Goal: Task Accomplishment & Management: Manage account settings

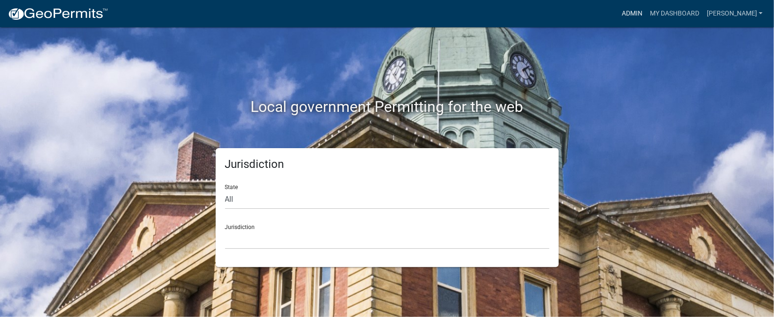
click at [646, 10] on link "Admin" at bounding box center [632, 14] width 28 height 18
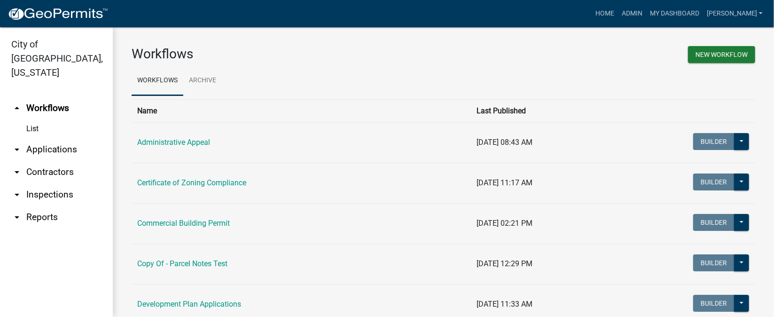
click at [36, 183] on link "arrow_drop_down Inspections" at bounding box center [56, 194] width 113 height 23
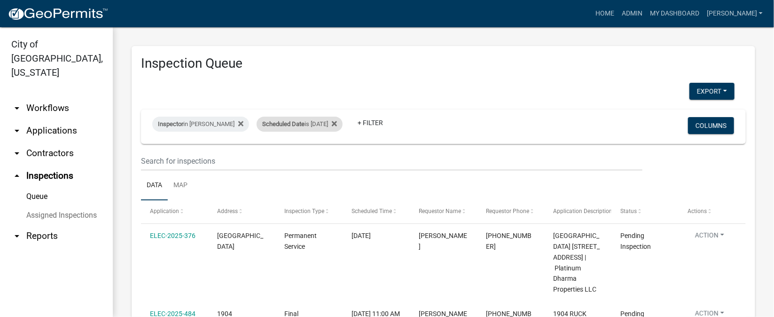
click at [328, 123] on div "Scheduled Date is [DATE]" at bounding box center [300, 124] width 86 height 15
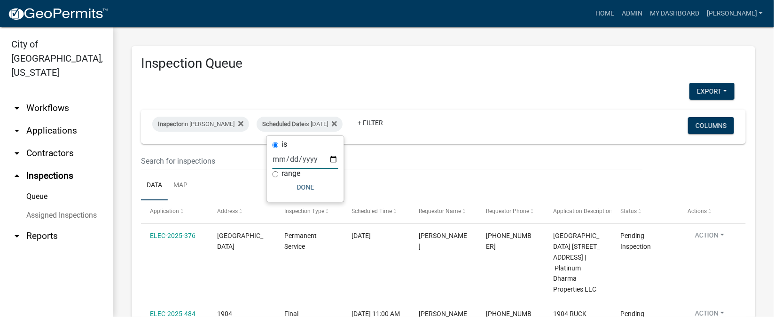
click at [330, 158] on input "[DATE]" at bounding box center [306, 158] width 66 height 19
type input "[DATE]"
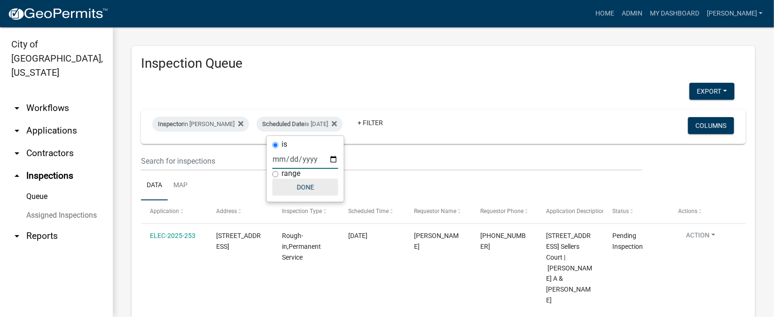
click at [316, 192] on button "Done" at bounding box center [306, 187] width 66 height 17
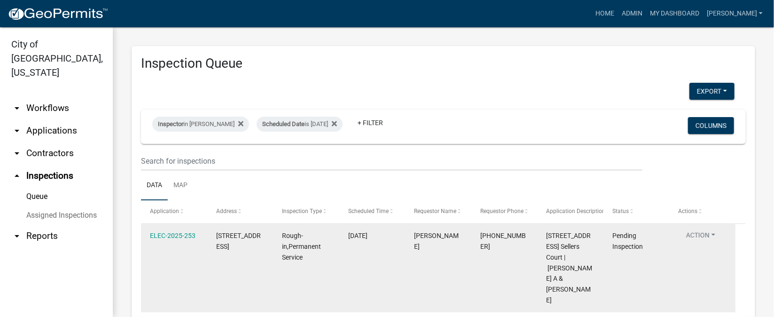
click at [713, 234] on button "Action" at bounding box center [701, 237] width 44 height 14
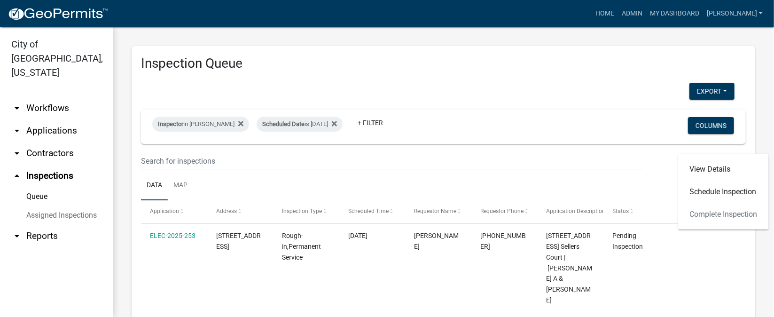
click at [712, 212] on div "View Details Schedule Inspection Complete Inspection" at bounding box center [723, 191] width 90 height 75
click at [691, 214] on div "View Details Schedule Inspection Complete Inspection" at bounding box center [723, 191] width 90 height 75
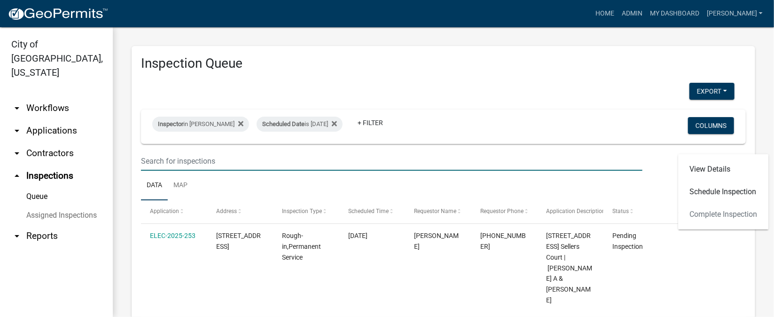
click at [513, 161] on input "text" at bounding box center [391, 160] width 501 height 19
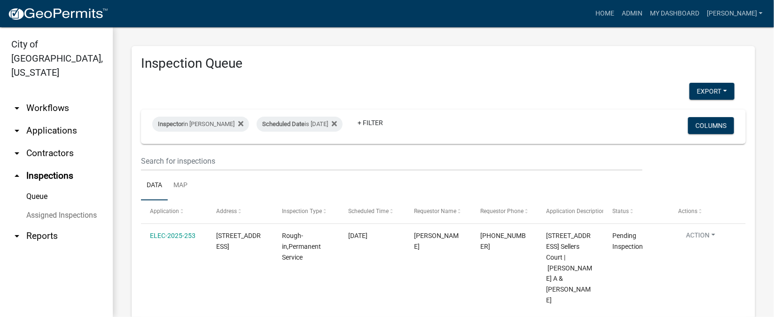
click at [514, 139] on div "Inspector in [PERSON_NAME] Scheduled Date is [DATE] + Filter Columns" at bounding box center [443, 127] width 596 height 34
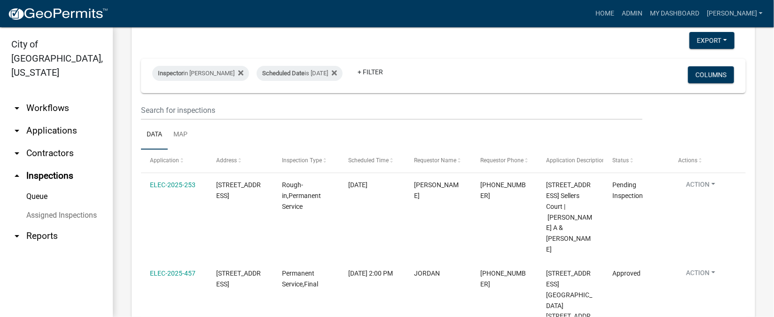
scroll to position [70, 0]
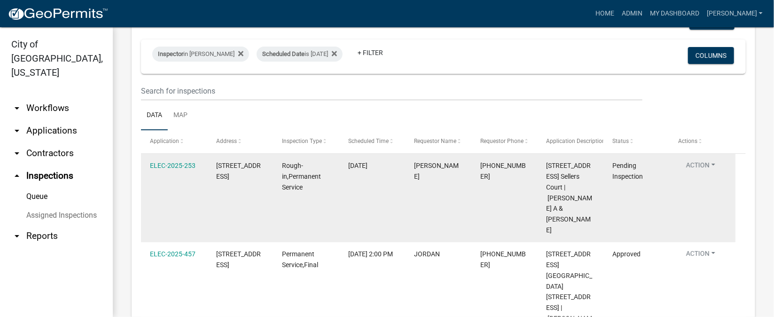
click at [612, 194] on datatable-body-cell "Pending Inspection" at bounding box center [636, 198] width 66 height 88
click at [713, 163] on button "Action" at bounding box center [701, 167] width 44 height 14
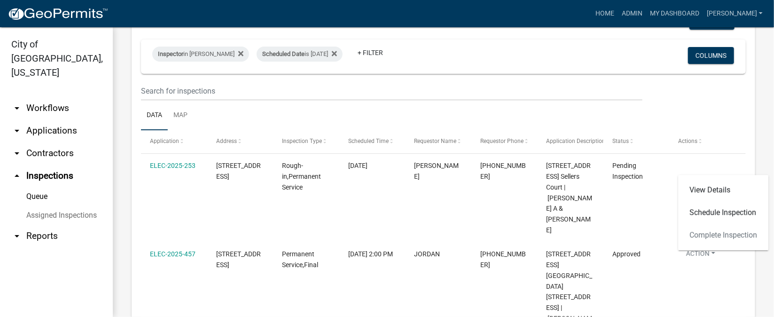
click at [704, 235] on div "View Details Schedule Inspection Complete Inspection" at bounding box center [723, 212] width 90 height 75
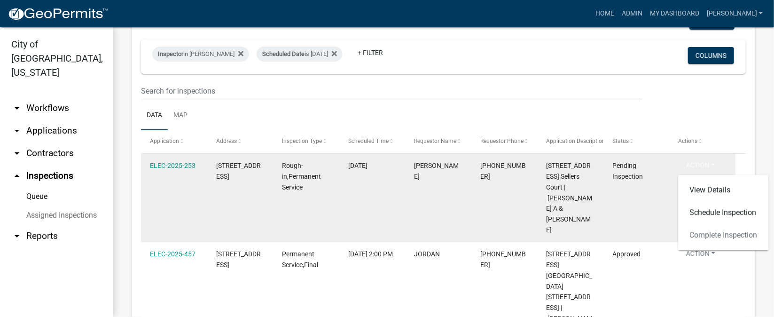
click at [663, 206] on datatable-body-cell "Pending Inspection" at bounding box center [636, 198] width 66 height 88
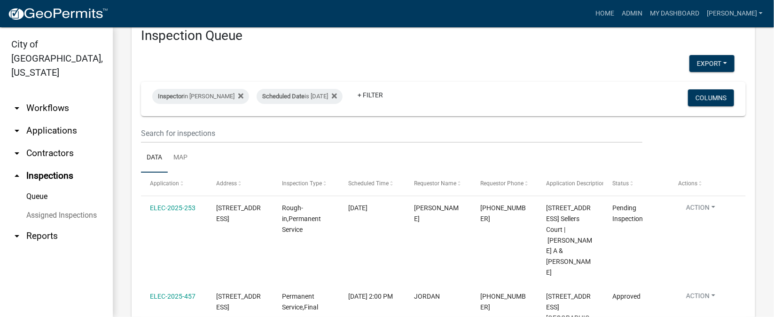
scroll to position [0, 0]
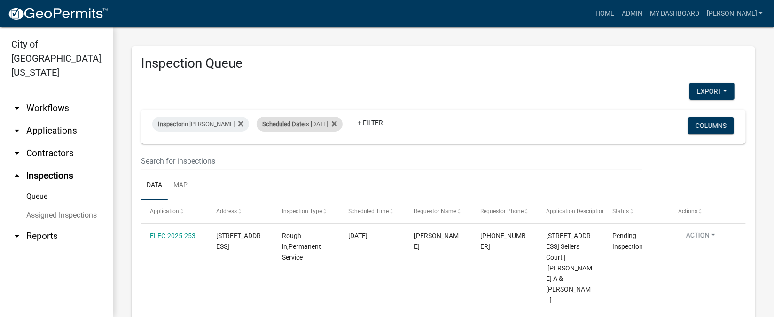
click at [335, 125] on div "Scheduled Date is [DATE]" at bounding box center [300, 124] width 86 height 15
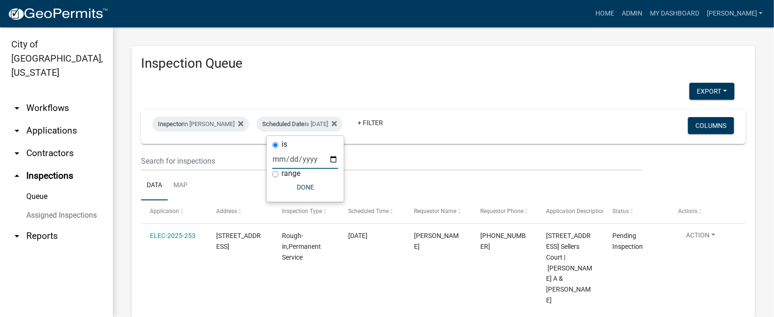
click at [331, 158] on input "[DATE]" at bounding box center [306, 158] width 66 height 19
type input "[DATE]"
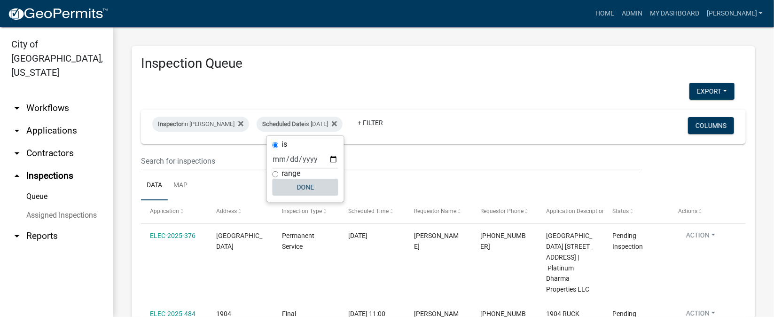
click at [303, 184] on button "Done" at bounding box center [306, 187] width 66 height 17
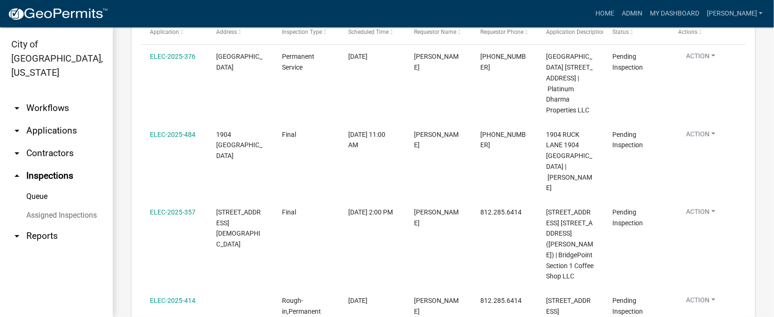
scroll to position [160, 0]
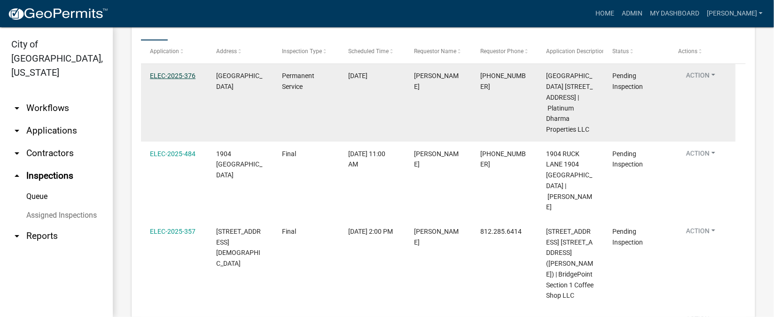
click at [167, 74] on link "ELEC-2025-376" at bounding box center [173, 76] width 46 height 8
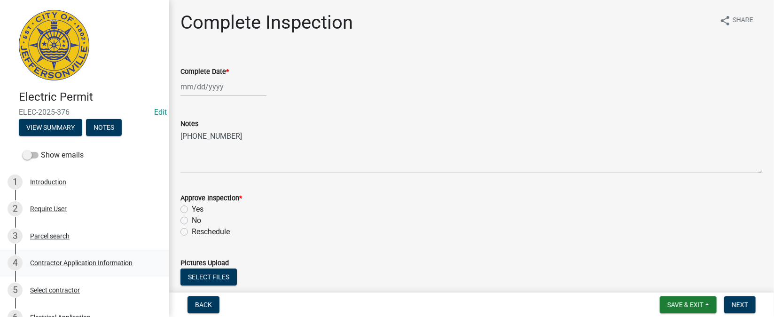
click at [80, 263] on div "Contractor Application Information" at bounding box center [81, 262] width 102 height 7
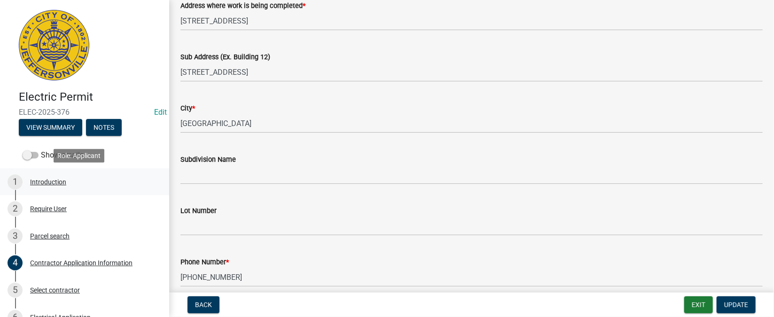
scroll to position [70, 0]
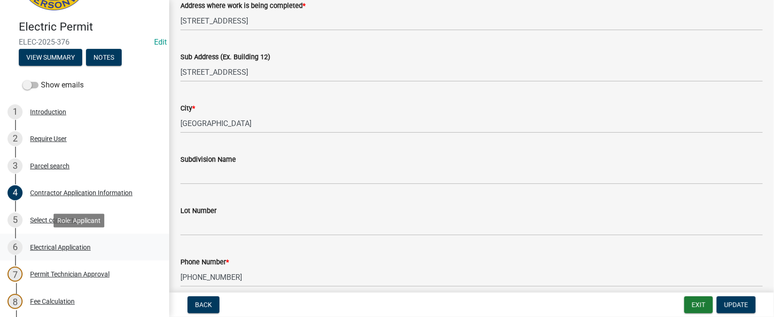
click at [79, 246] on div "Electrical Application" at bounding box center [60, 247] width 61 height 7
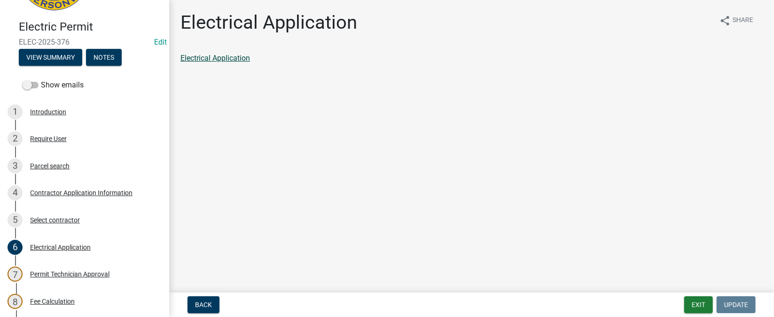
click at [239, 60] on link "Electrical Application" at bounding box center [215, 58] width 70 height 9
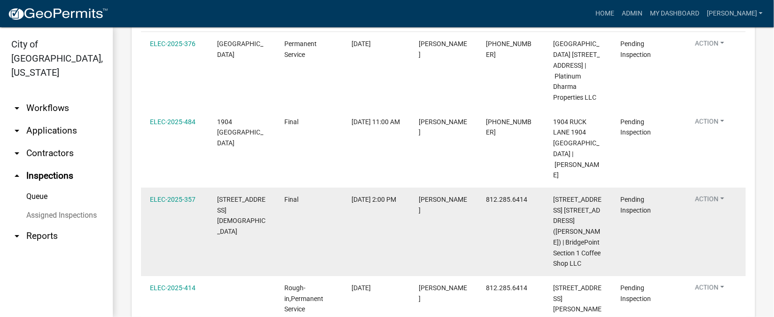
scroll to position [211, 0]
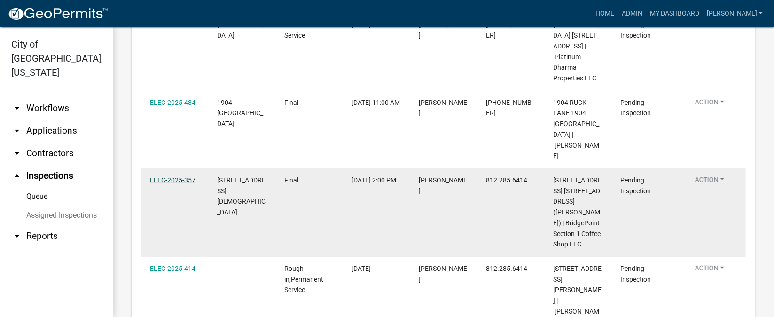
click at [175, 176] on link "ELEC-2025-357" at bounding box center [173, 180] width 46 height 8
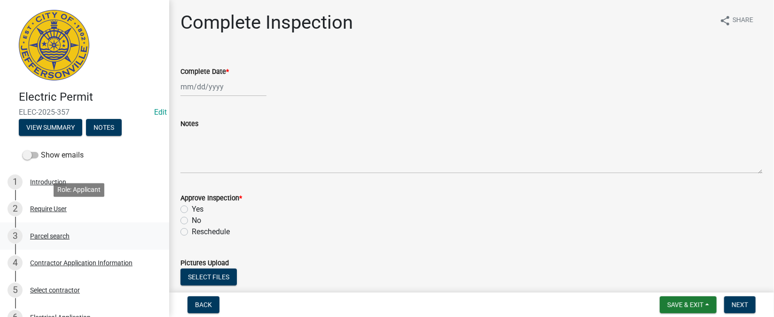
scroll to position [70, 0]
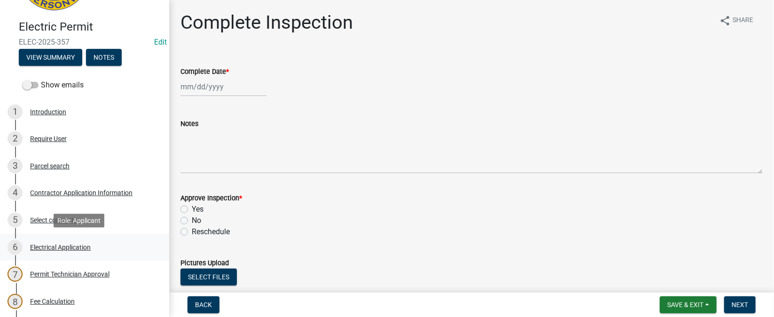
click at [78, 249] on div "Electrical Application" at bounding box center [60, 247] width 61 height 7
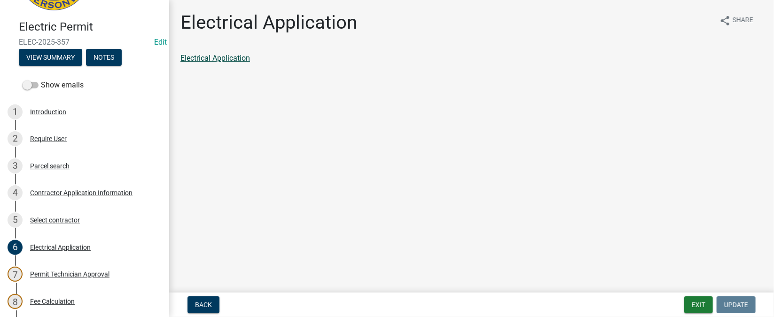
click at [233, 57] on link "Electrical Application" at bounding box center [215, 58] width 70 height 9
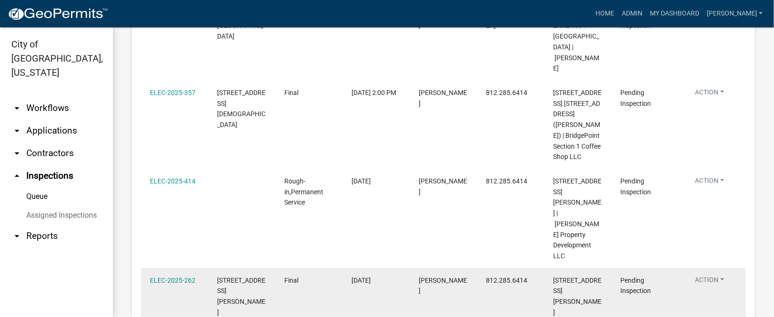
scroll to position [279, 0]
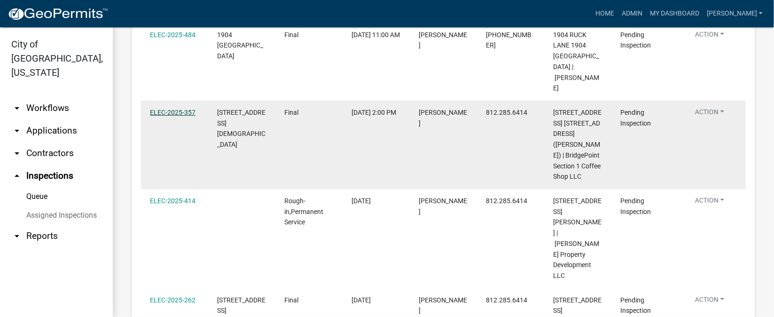
click at [168, 109] on link "ELEC-2025-357" at bounding box center [173, 113] width 46 height 8
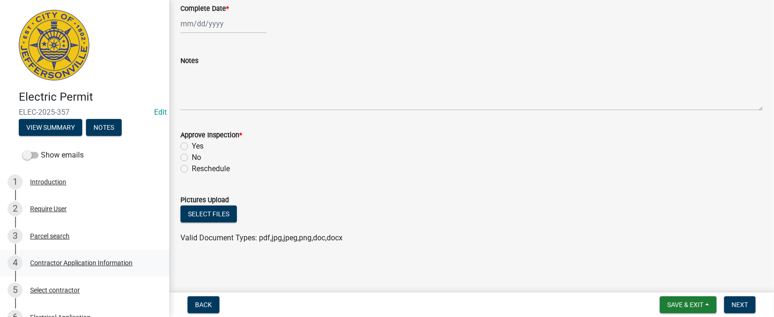
scroll to position [70, 0]
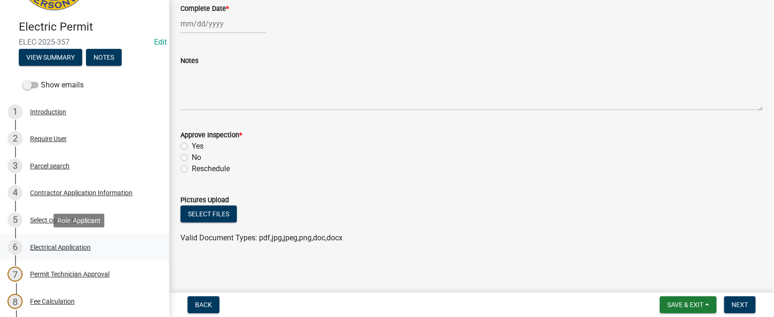
click at [67, 248] on div "Electrical Application" at bounding box center [60, 247] width 61 height 7
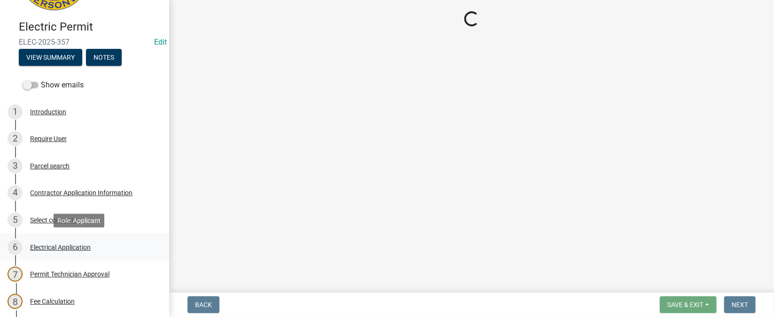
scroll to position [0, 0]
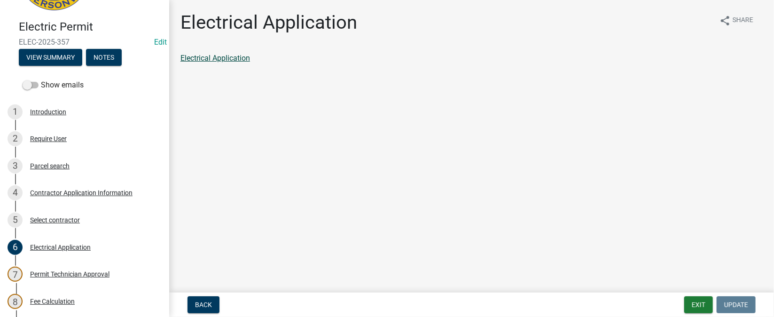
click at [208, 58] on link "Electrical Application" at bounding box center [215, 58] width 70 height 9
click at [95, 190] on div "Contractor Application Information" at bounding box center [81, 192] width 102 height 7
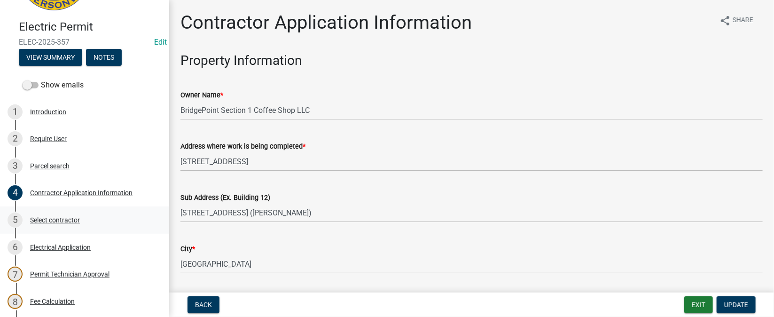
click at [71, 218] on div "Select contractor" at bounding box center [55, 220] width 50 height 7
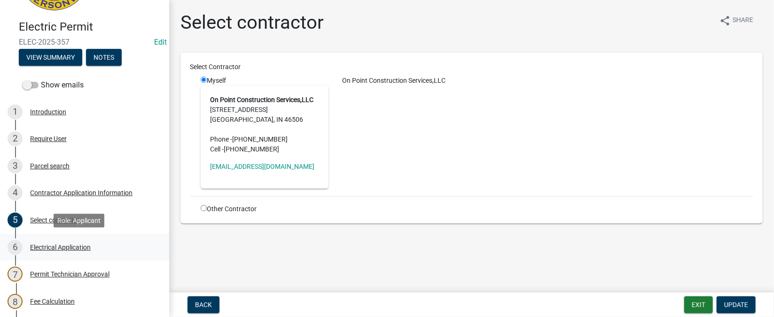
click at [60, 247] on div "Electrical Application" at bounding box center [60, 247] width 61 height 7
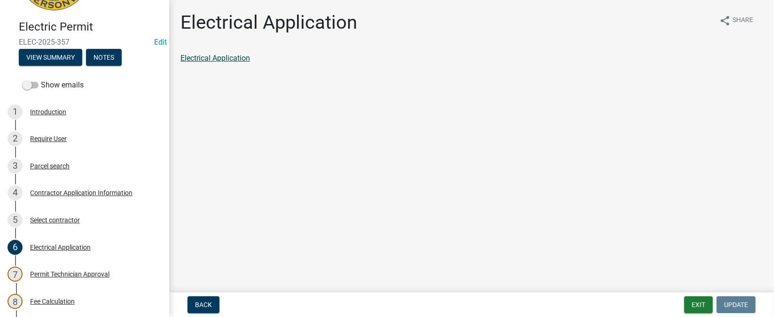
click at [226, 58] on link "Electrical Application" at bounding box center [215, 58] width 70 height 9
click at [65, 301] on div "Fee Calculation" at bounding box center [52, 301] width 45 height 7
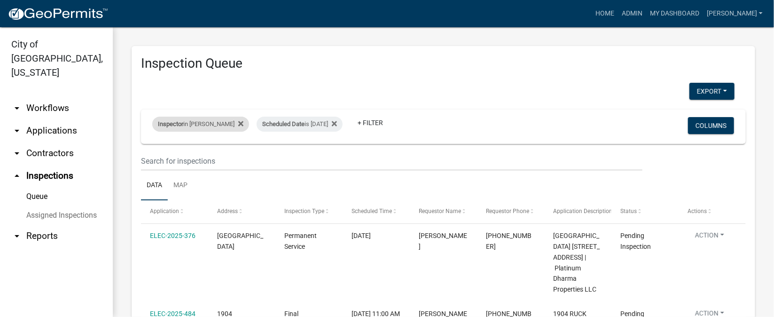
click at [219, 129] on div "Inspector in [PERSON_NAME]" at bounding box center [200, 124] width 97 height 15
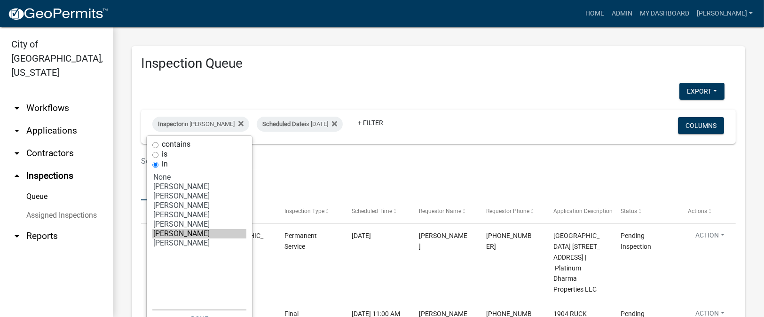
select select "6: 'fdb3bcc6-ce93-4663-8a18-5c08884dd177'"
click at [175, 228] on option "[PERSON_NAME]" at bounding box center [199, 223] width 94 height 9
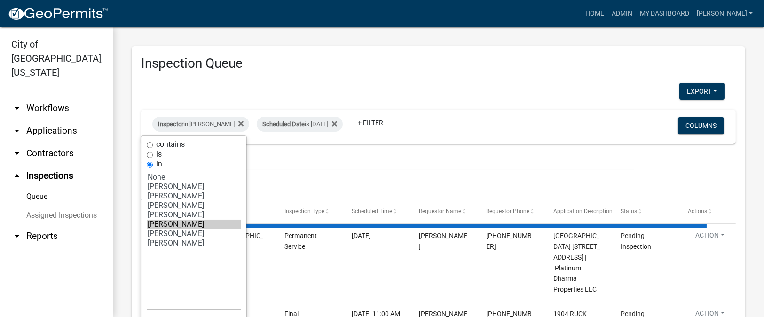
select select "1: 25"
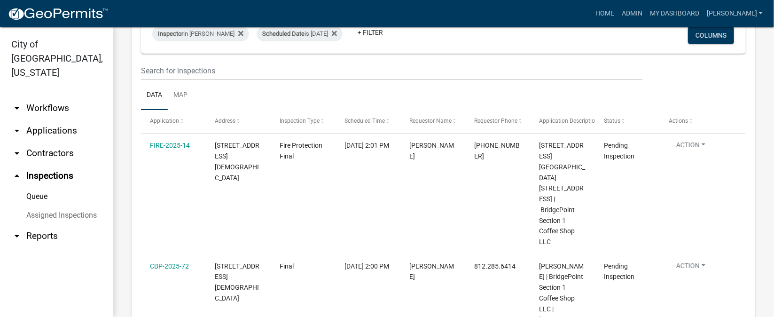
scroll to position [70, 0]
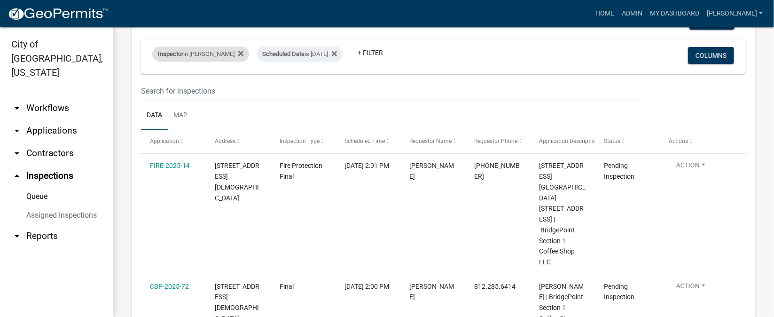
click at [212, 53] on div "Inspector in [PERSON_NAME]" at bounding box center [200, 54] width 97 height 15
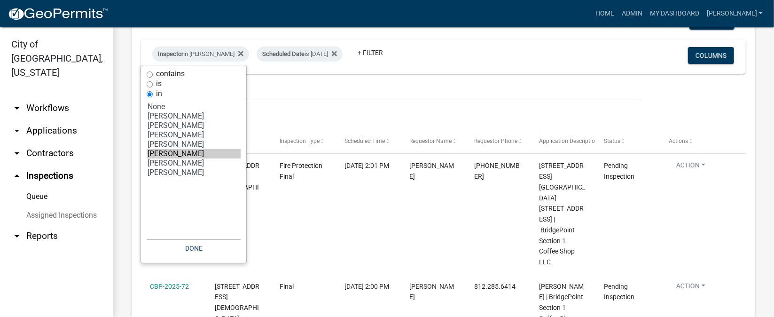
select select "3: '13c97fbc-c819-4cee-844a-0db3d3c4db95'"
click at [183, 125] on option "[PERSON_NAME]" at bounding box center [194, 125] width 94 height 9
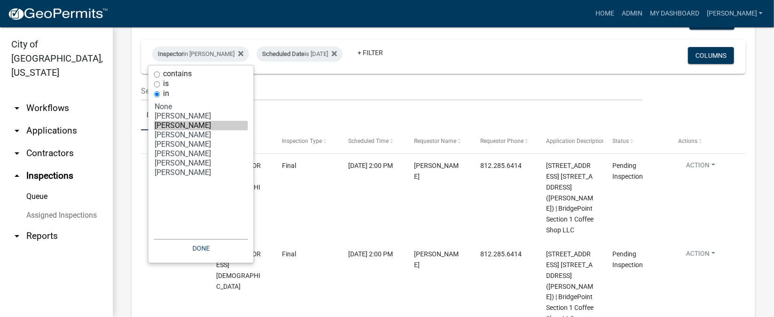
click at [488, 54] on div "Inspector in [PERSON_NAME] Scheduled Date is [DATE] + Filter" at bounding box center [344, 56] width 398 height 24
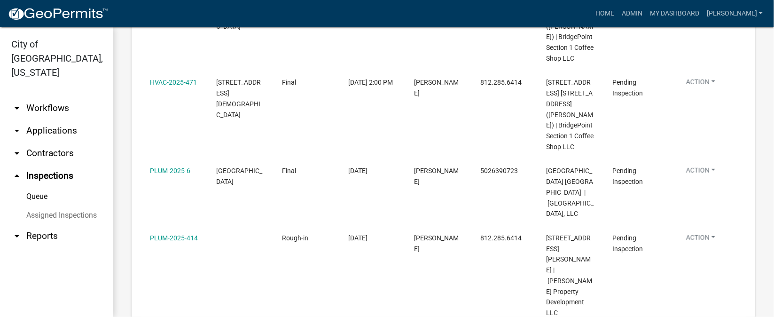
scroll to position [261, 0]
